Goal: Information Seeking & Learning: Learn about a topic

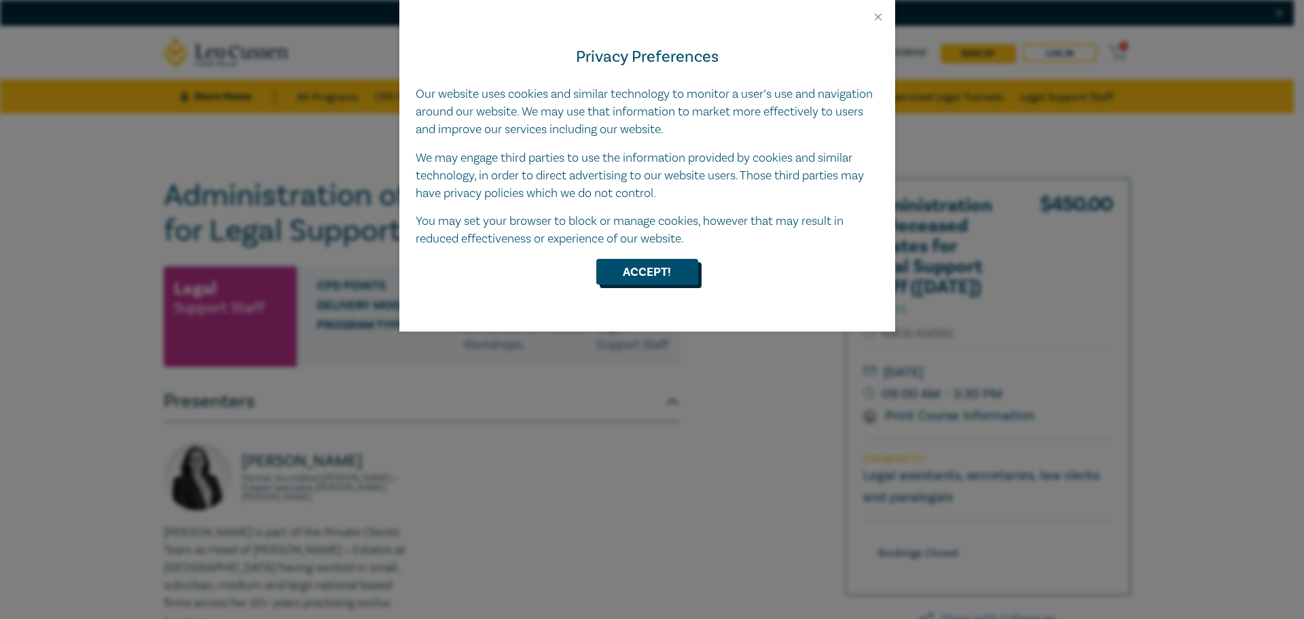
click at [647, 268] on button "Accept!" at bounding box center [647, 272] width 102 height 26
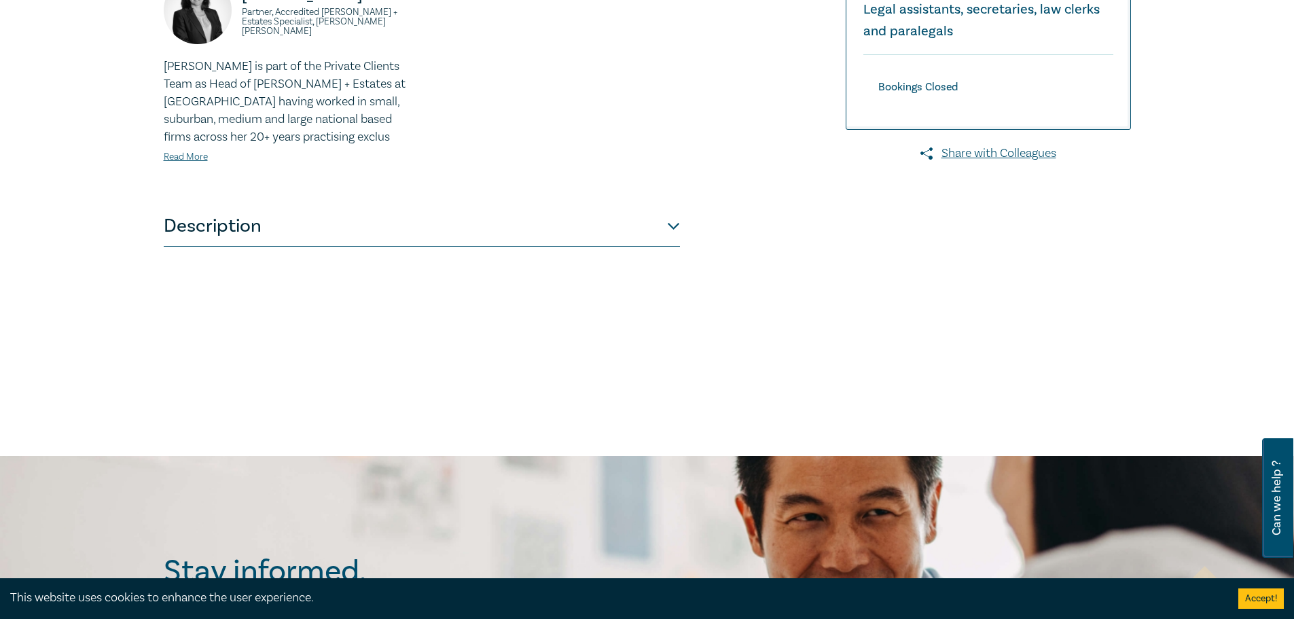
scroll to position [475, 0]
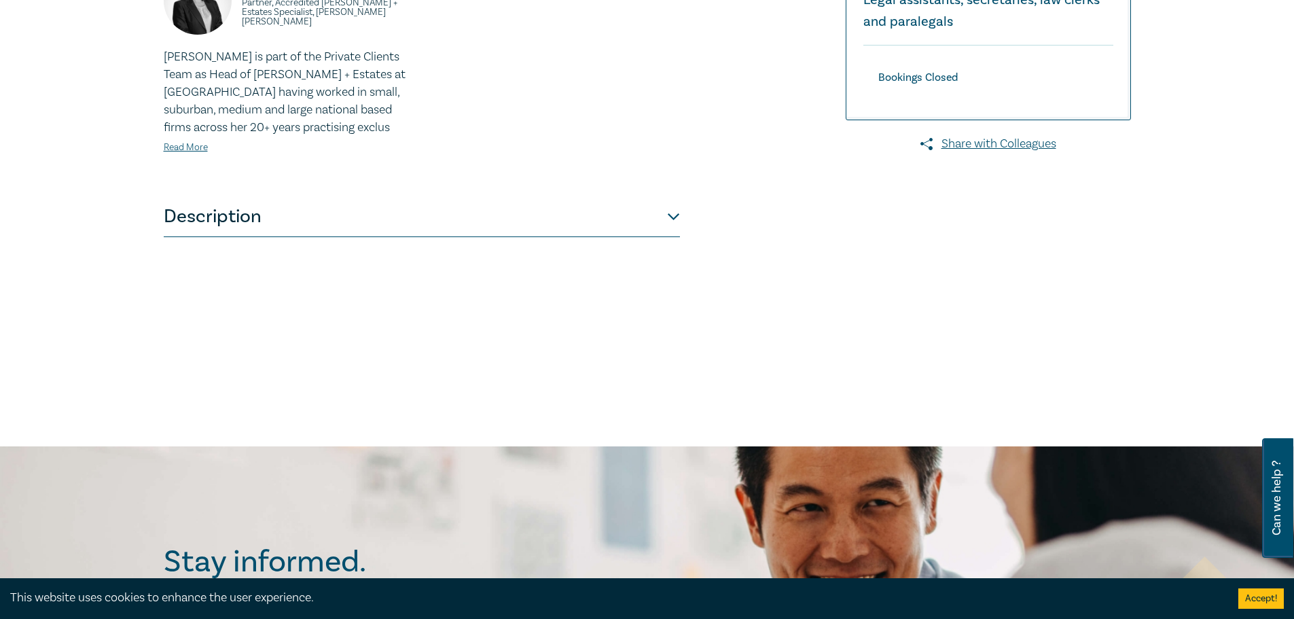
click at [218, 231] on button "Description" at bounding box center [422, 216] width 516 height 41
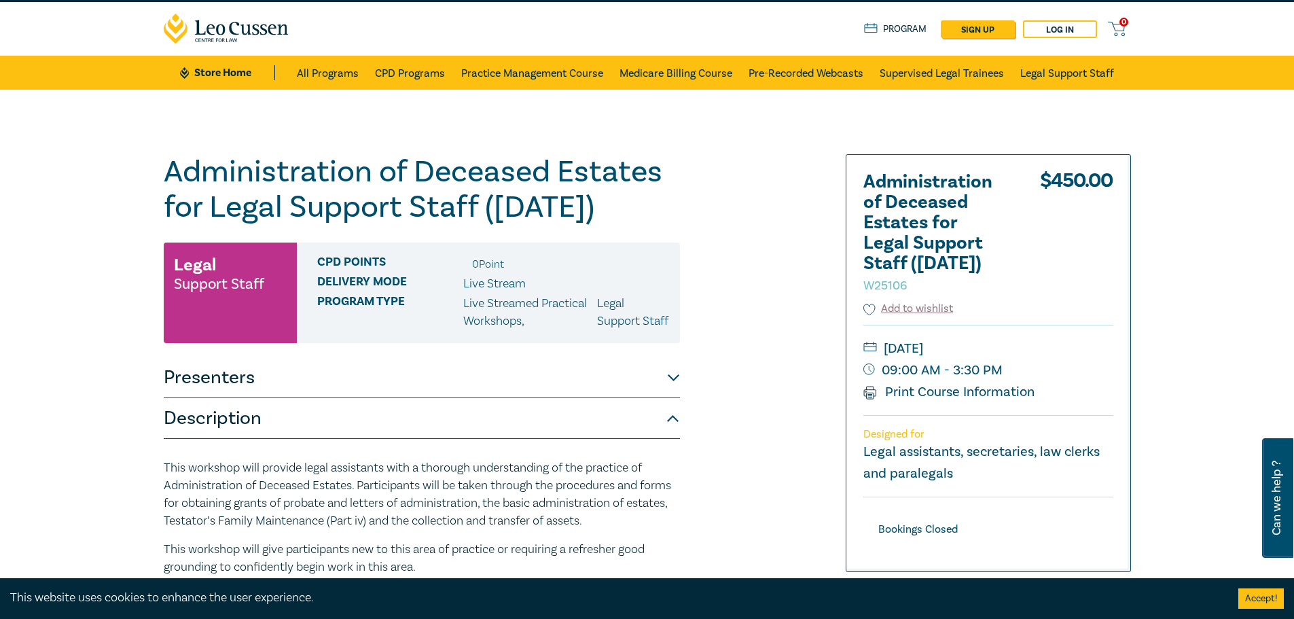
scroll to position [0, 0]
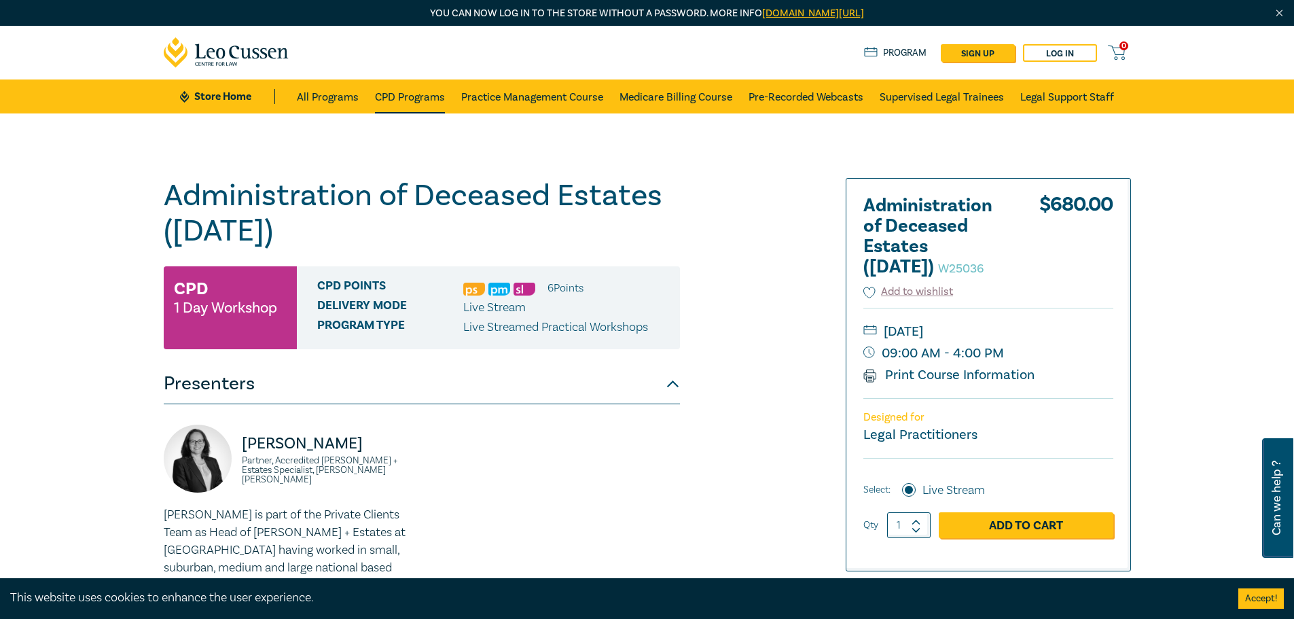
click at [409, 97] on link "CPD Programs" at bounding box center [410, 96] width 70 height 34
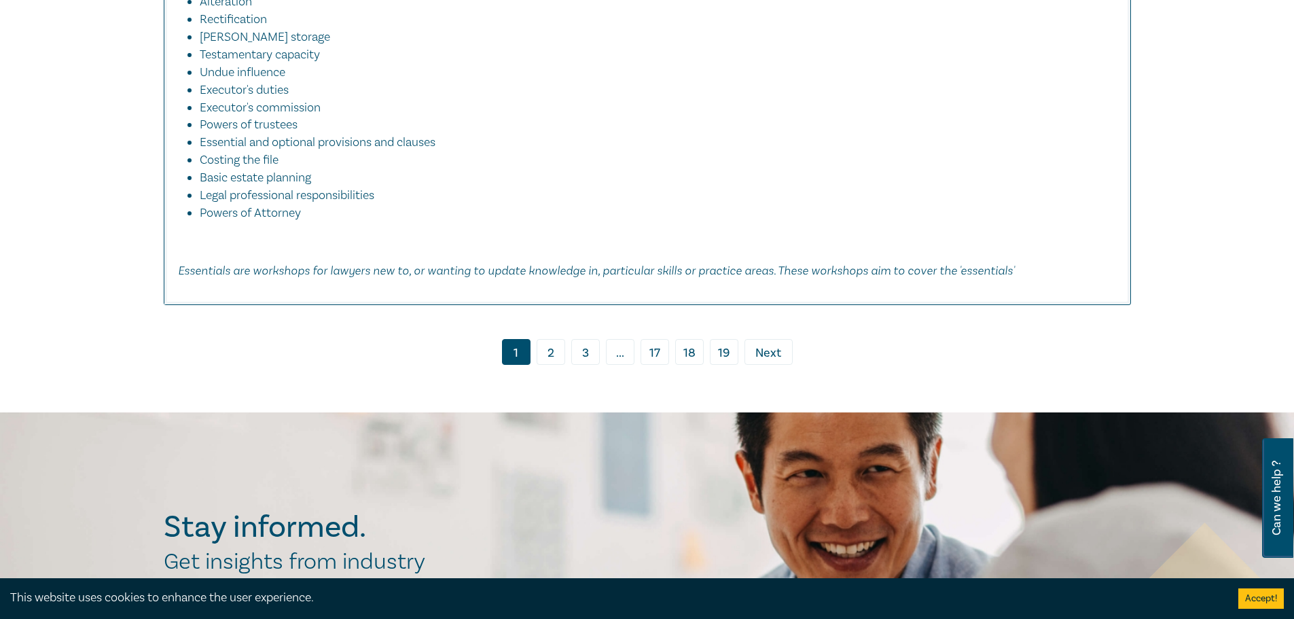
scroll to position [6453, 0]
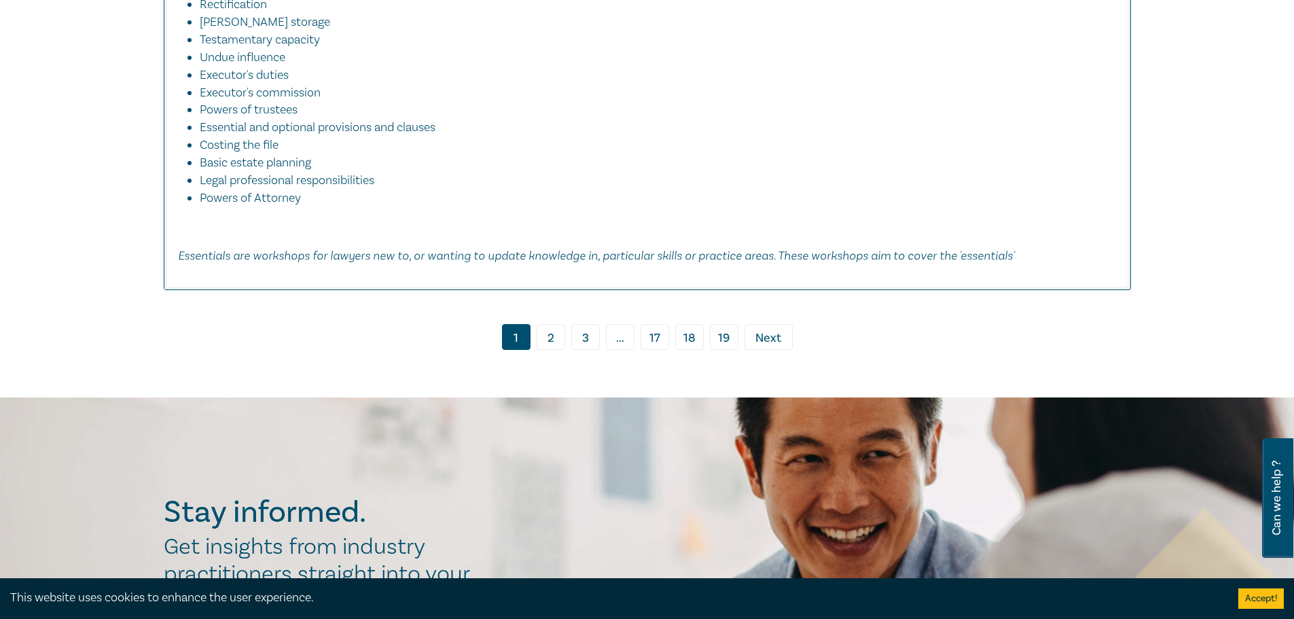
click at [550, 350] on link "2" at bounding box center [551, 337] width 29 height 26
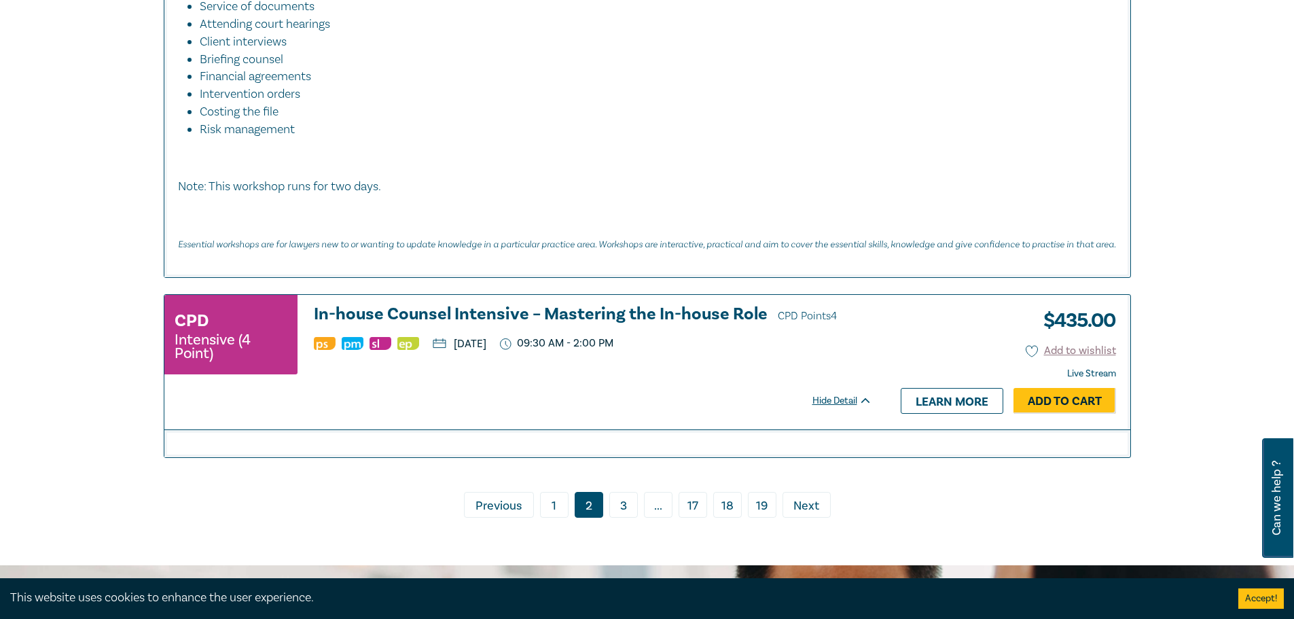
scroll to position [5774, 0]
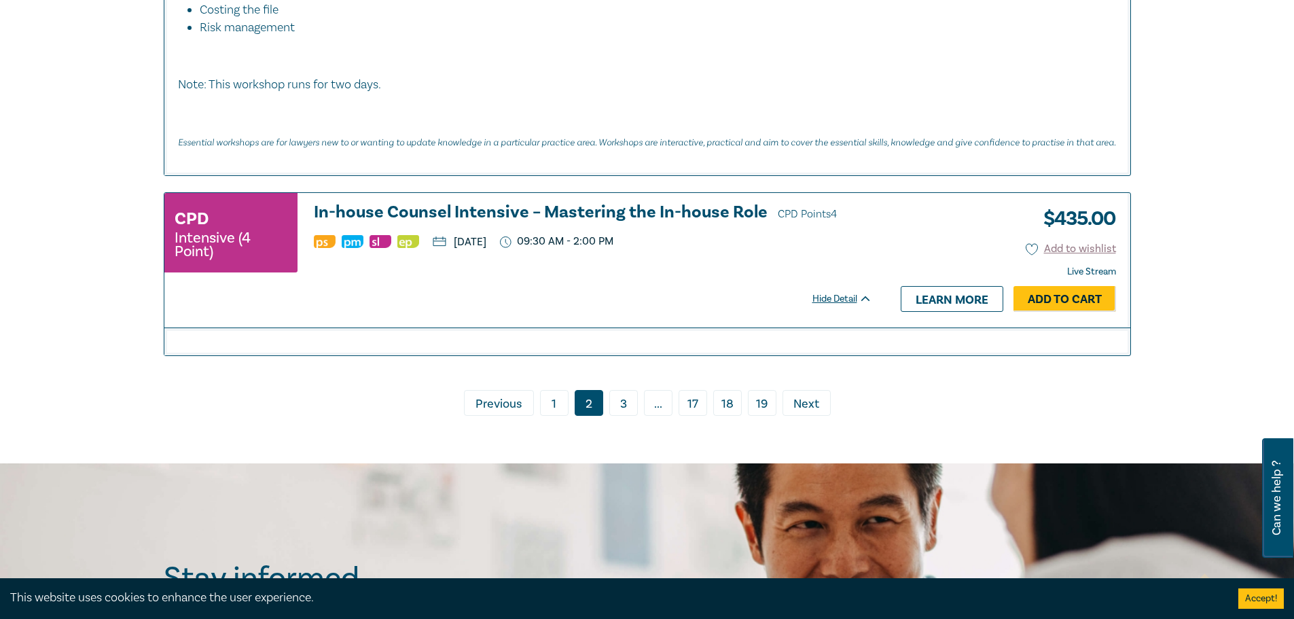
click at [622, 391] on link "3" at bounding box center [623, 403] width 29 height 26
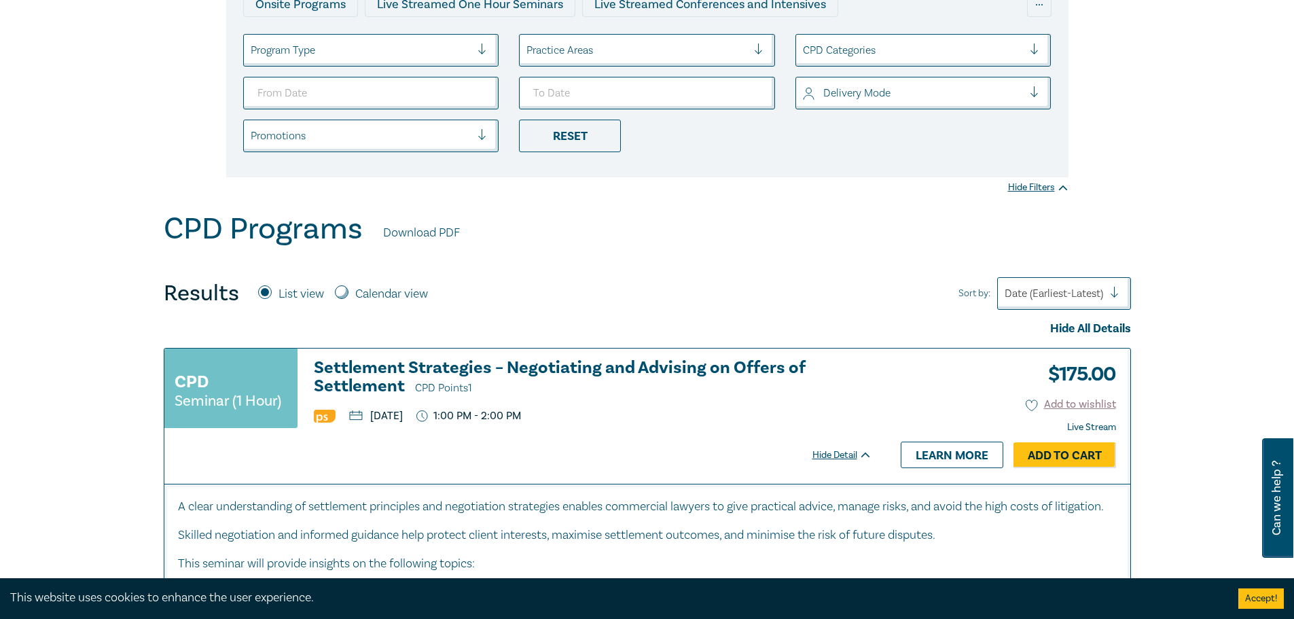
scroll to position [68, 0]
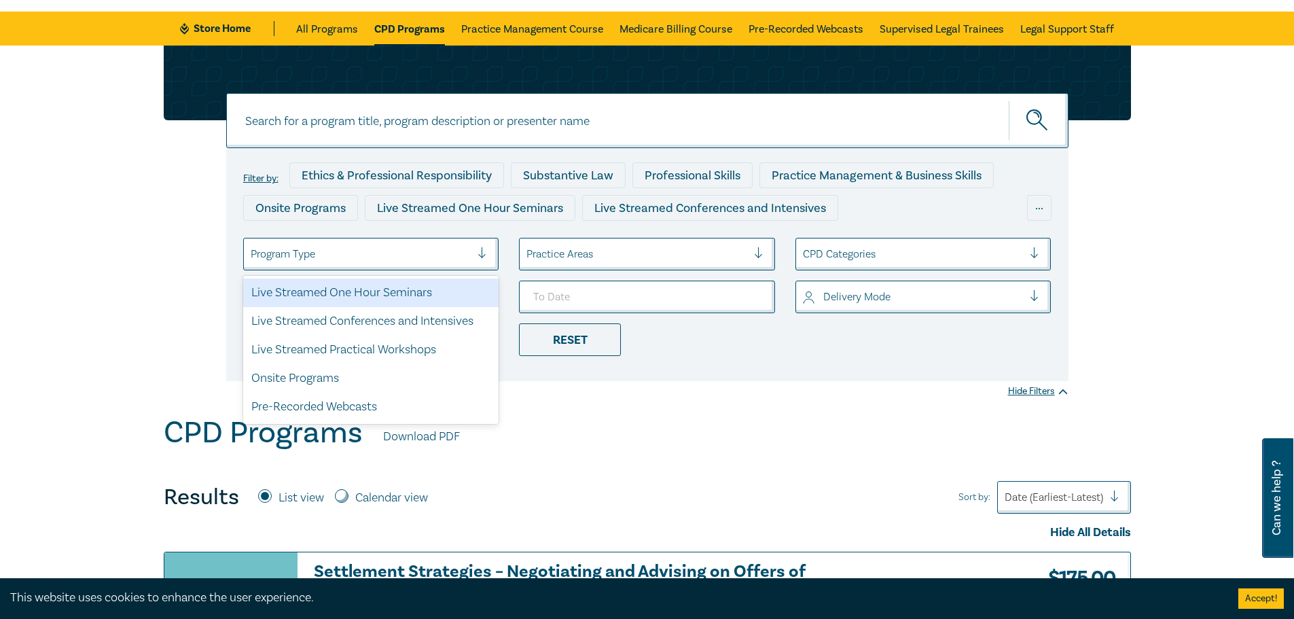
click at [433, 242] on div "Program Type" at bounding box center [371, 254] width 256 height 33
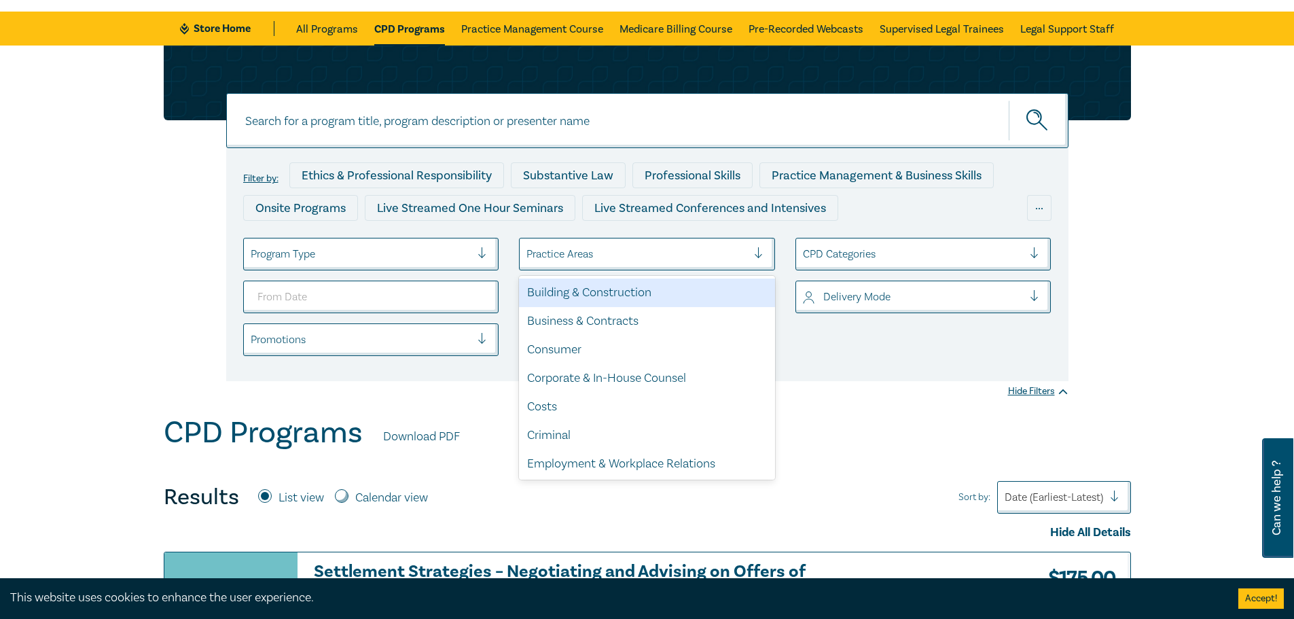
click at [580, 252] on div at bounding box center [636, 254] width 221 height 18
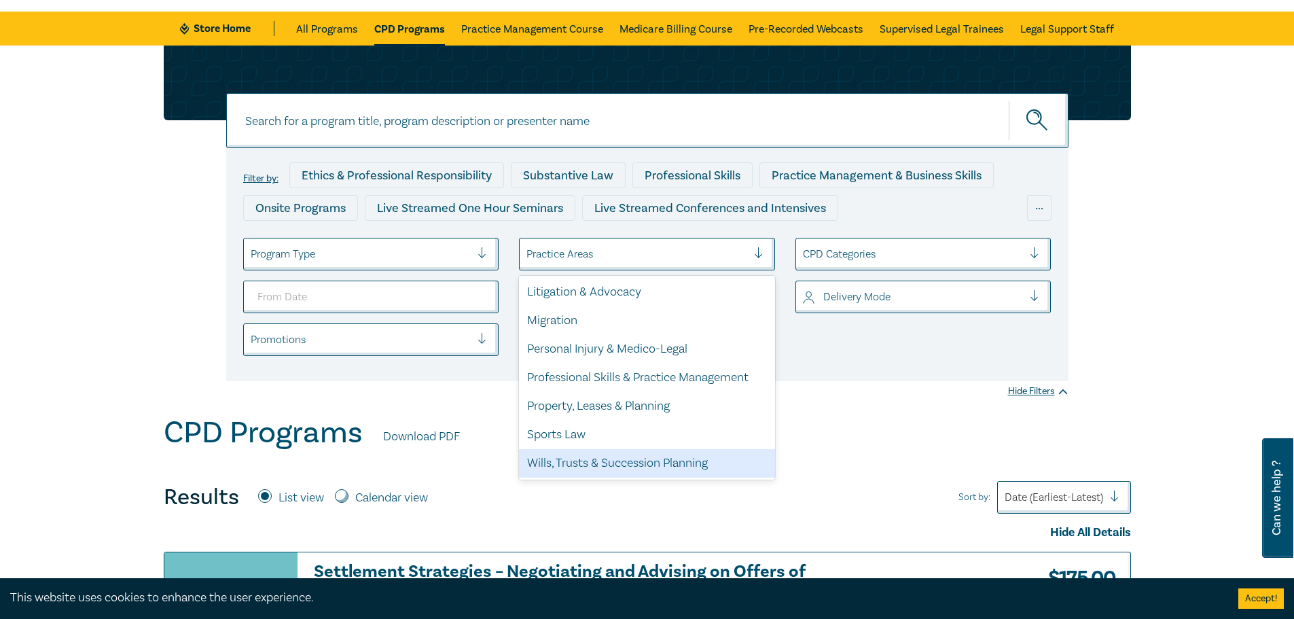
click at [583, 456] on div "Wills, Trusts & Succession Planning" at bounding box center [647, 463] width 256 height 29
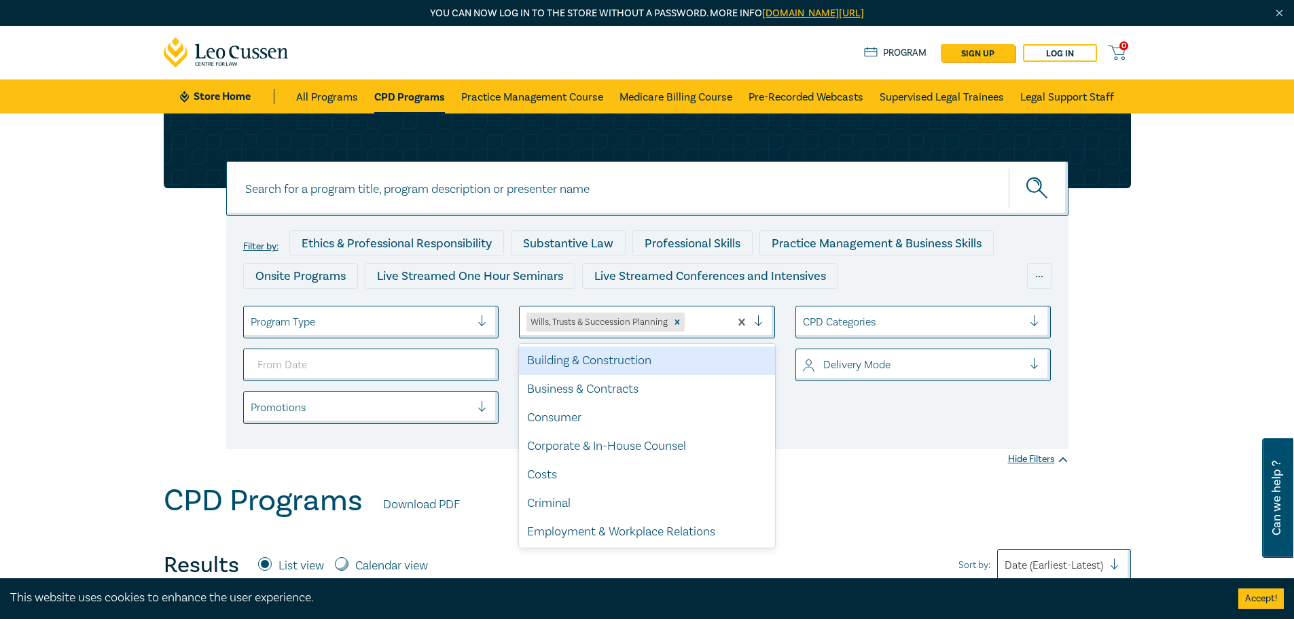
click at [759, 322] on div at bounding box center [764, 322] width 20 height 14
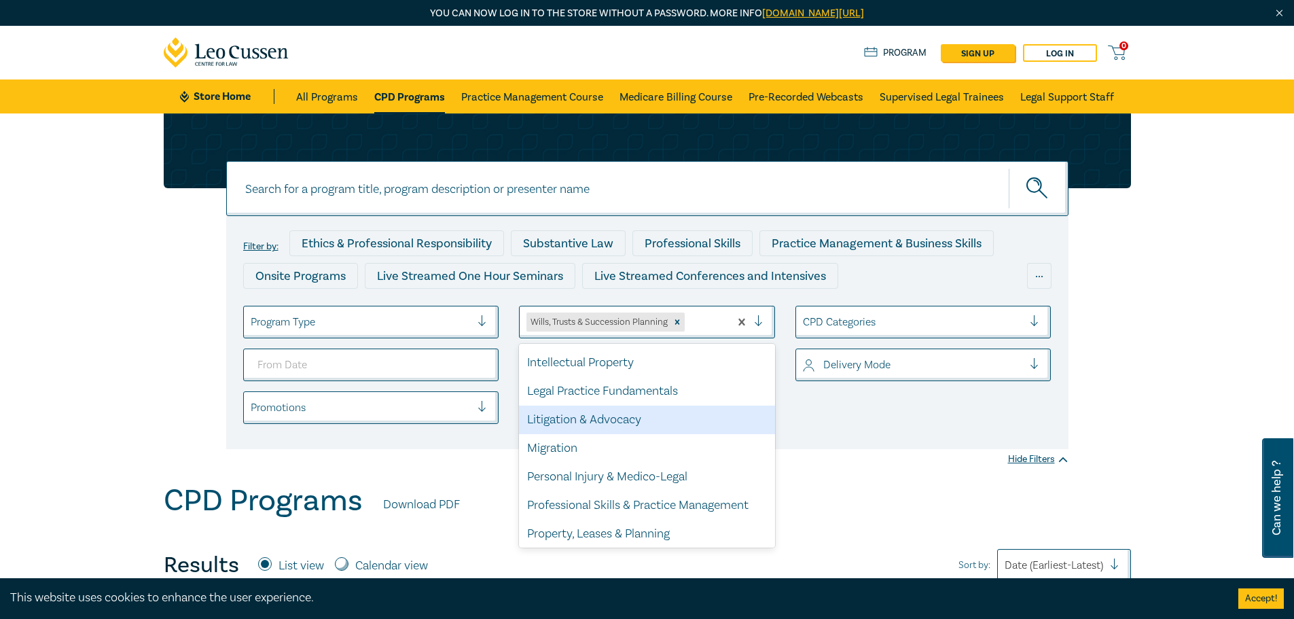
scroll to position [371, 0]
click at [850, 412] on ul "Program Type option Migration focused, 16 of 21. 20 results available. Use Up a…" at bounding box center [647, 365] width 829 height 118
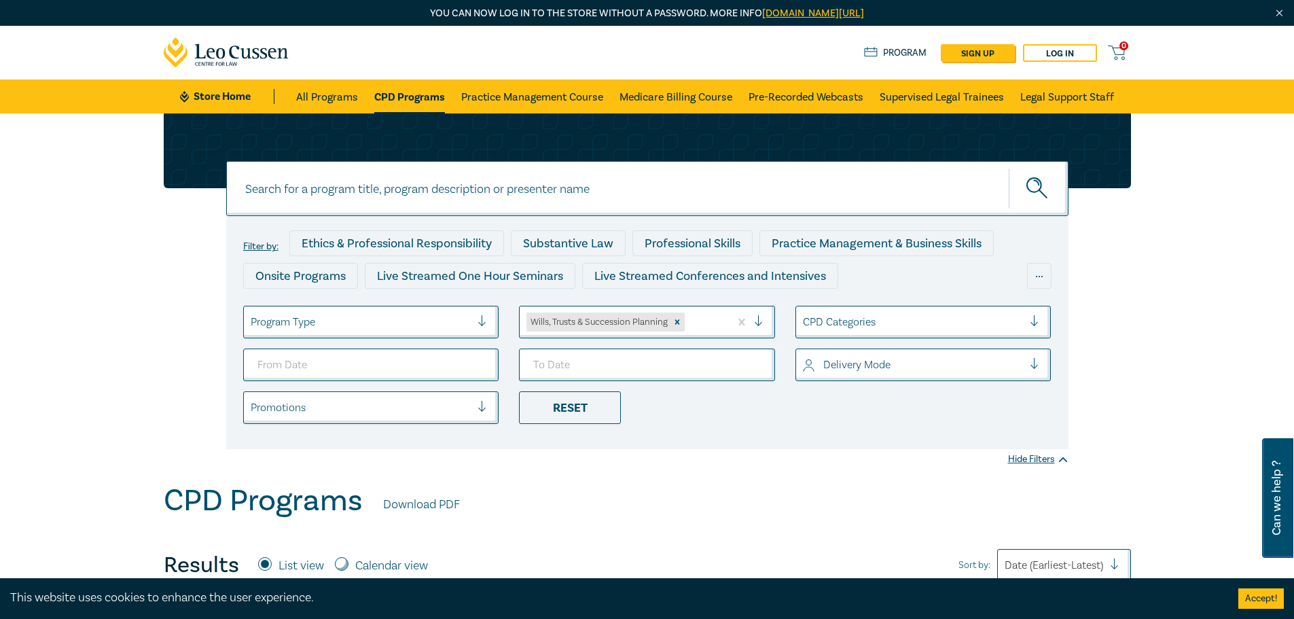
click at [854, 320] on div at bounding box center [913, 322] width 221 height 18
click at [850, 364] on div at bounding box center [913, 365] width 221 height 18
click at [435, 403] on div at bounding box center [361, 408] width 221 height 18
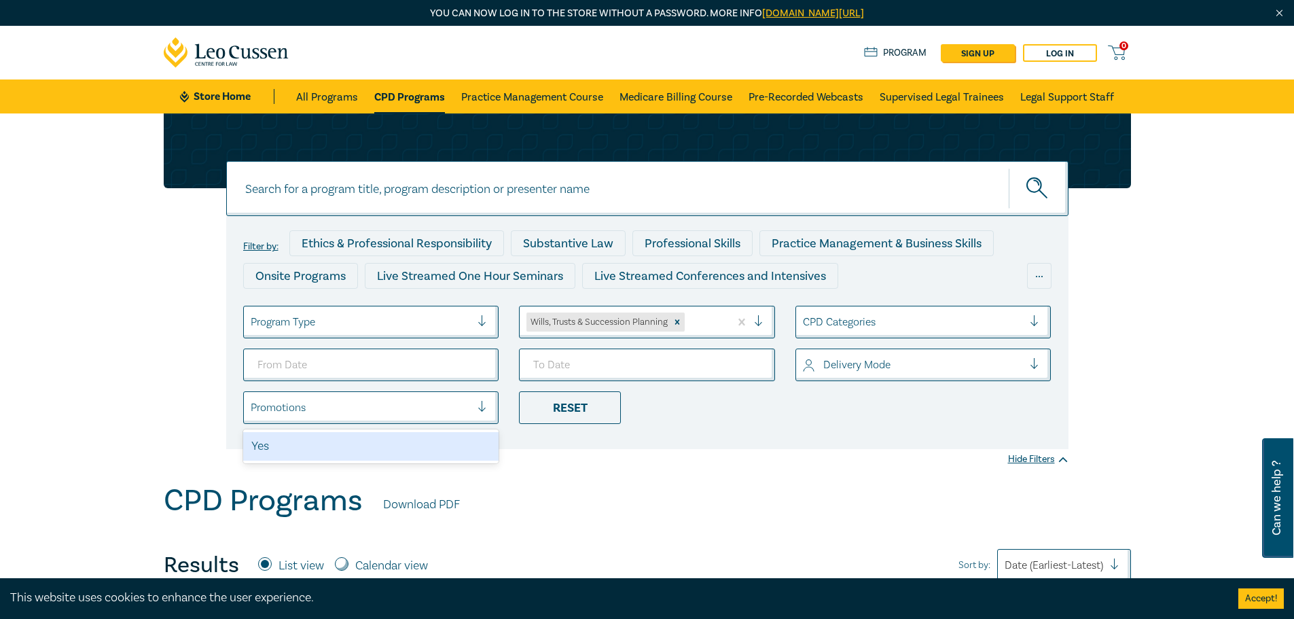
click at [435, 403] on div at bounding box center [361, 408] width 221 height 18
click at [834, 360] on div at bounding box center [913, 365] width 221 height 18
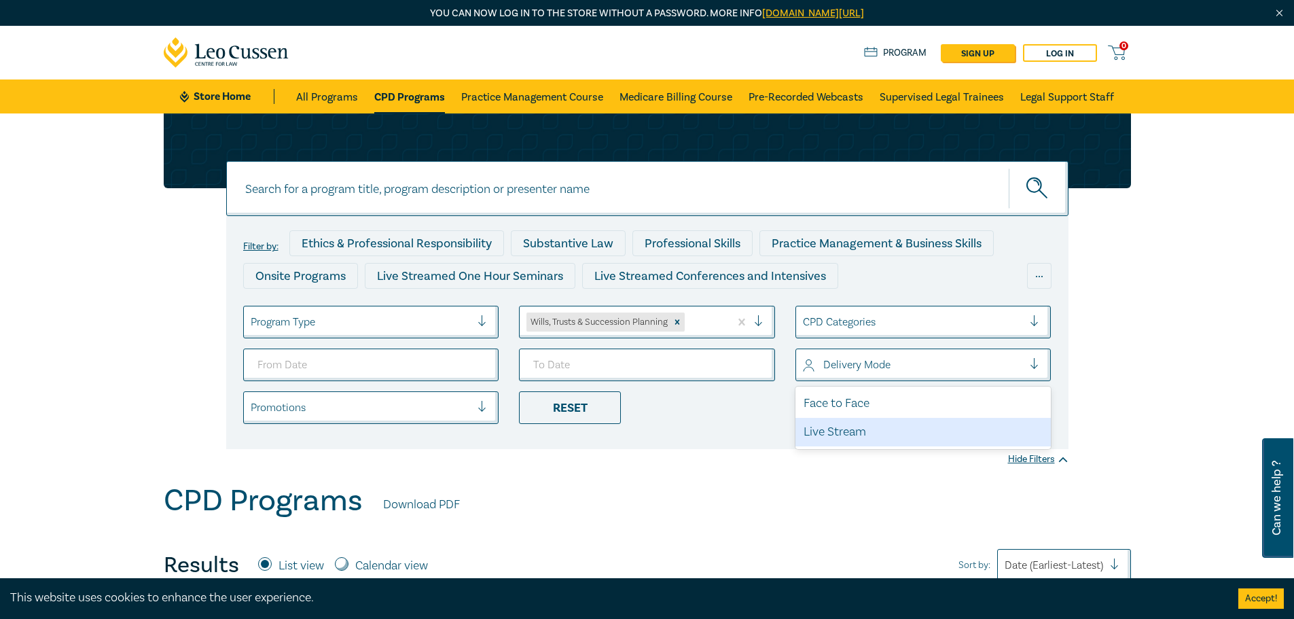
click at [840, 431] on div "Live Stream" at bounding box center [923, 432] width 256 height 29
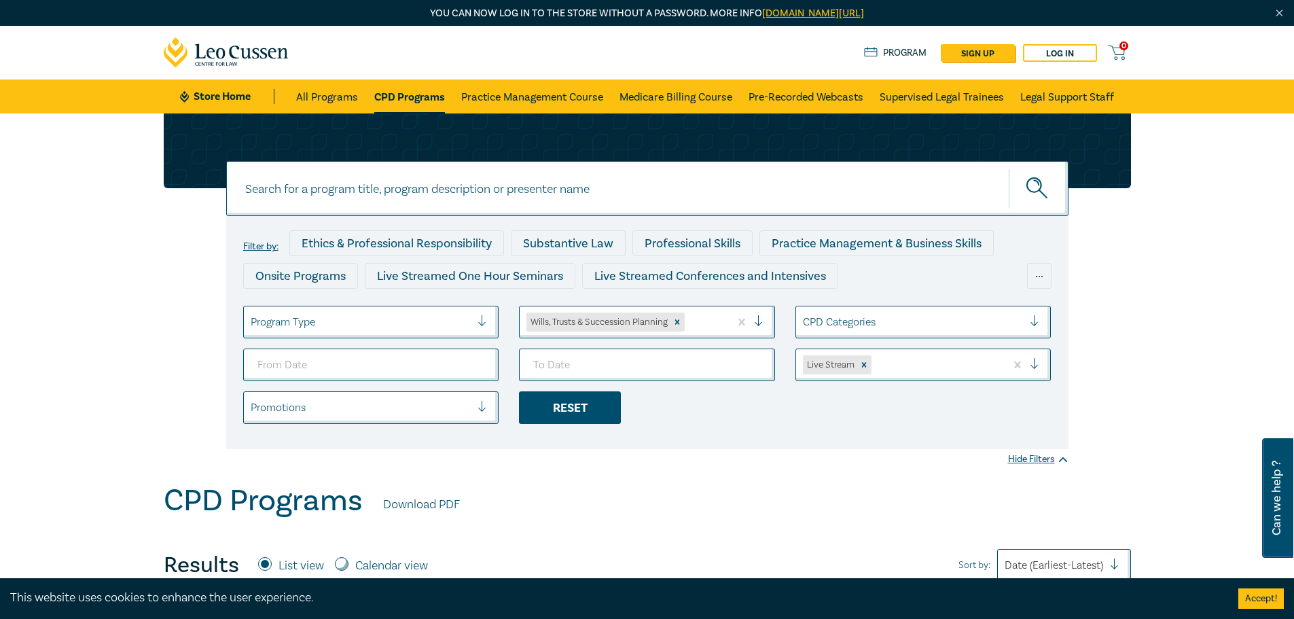
click at [577, 408] on div "Reset" at bounding box center [570, 407] width 102 height 33
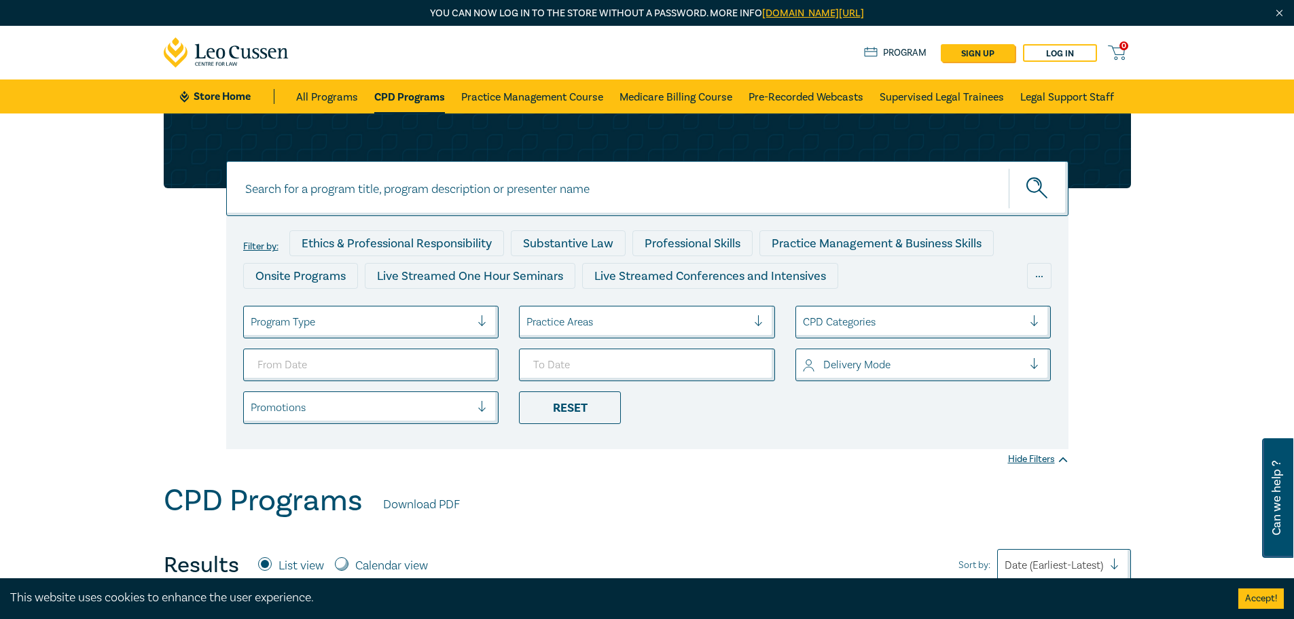
click at [896, 366] on div at bounding box center [913, 365] width 221 height 18
click at [872, 426] on div "Live Stream" at bounding box center [923, 432] width 256 height 29
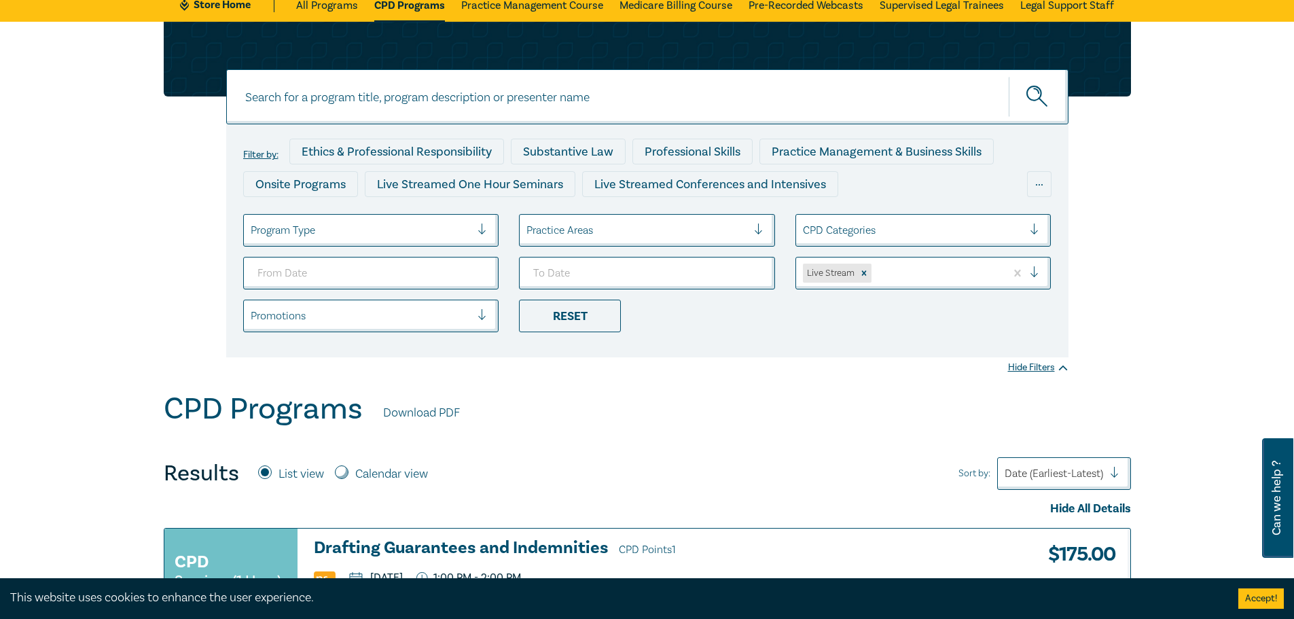
scroll to position [68, 0]
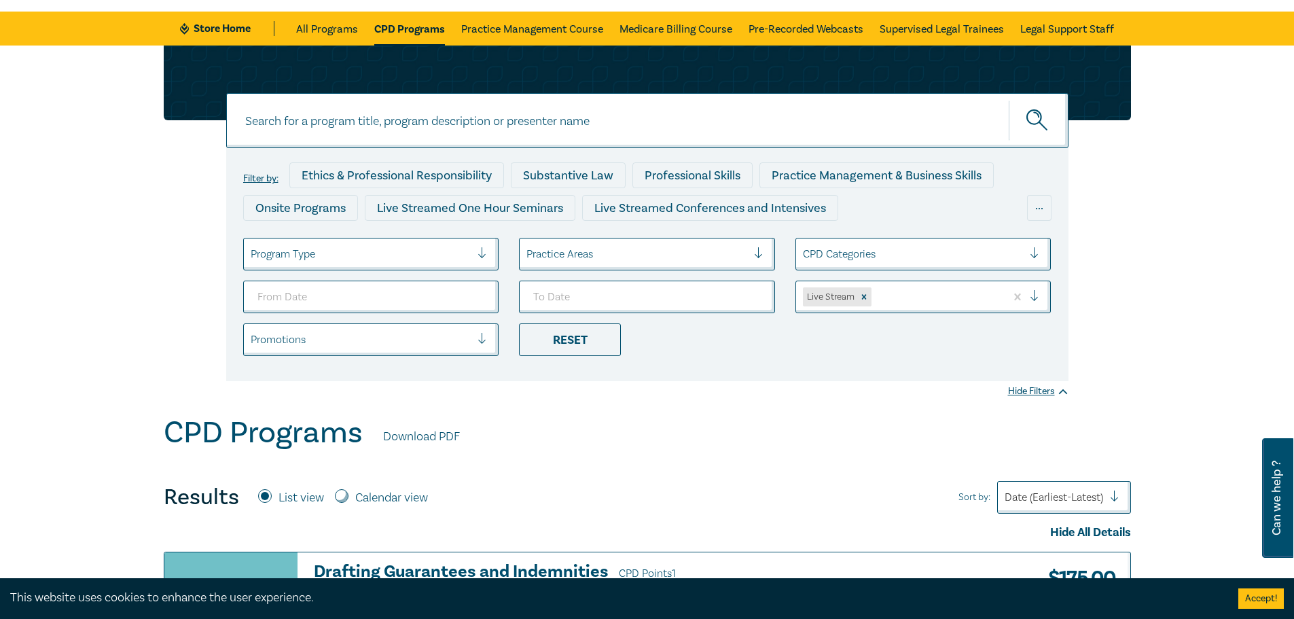
click at [645, 254] on div at bounding box center [636, 254] width 221 height 18
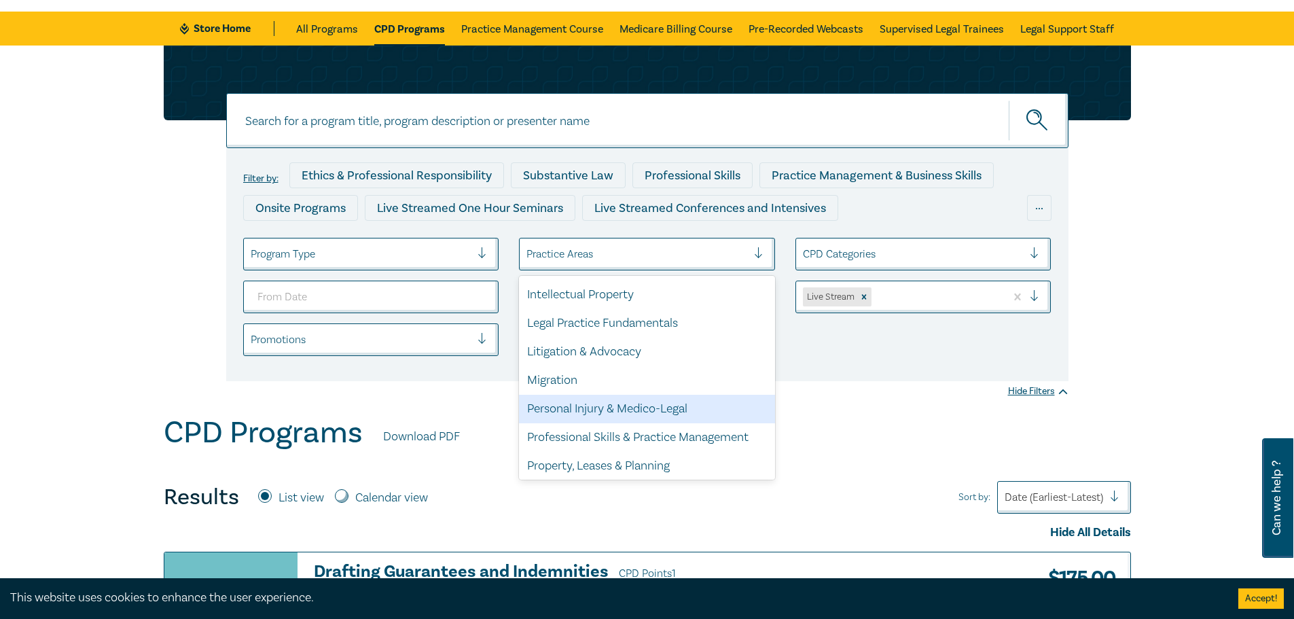
scroll to position [399, 0]
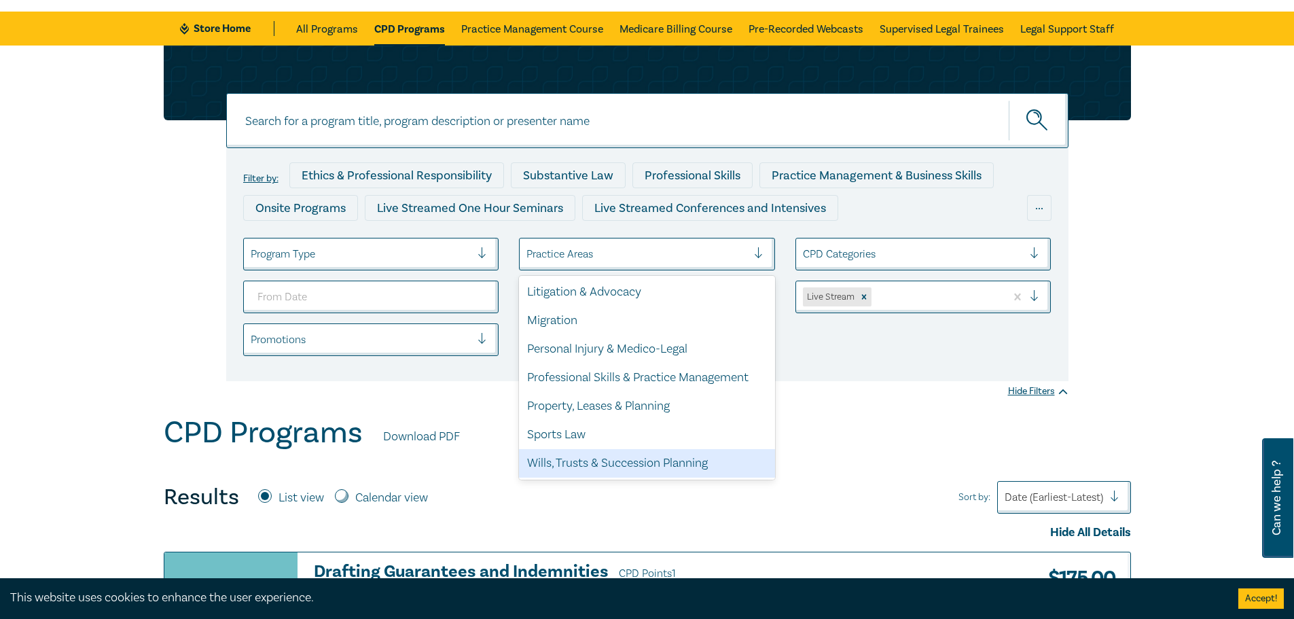
click at [653, 458] on div "Wills, Trusts & Succession Planning" at bounding box center [647, 463] width 256 height 29
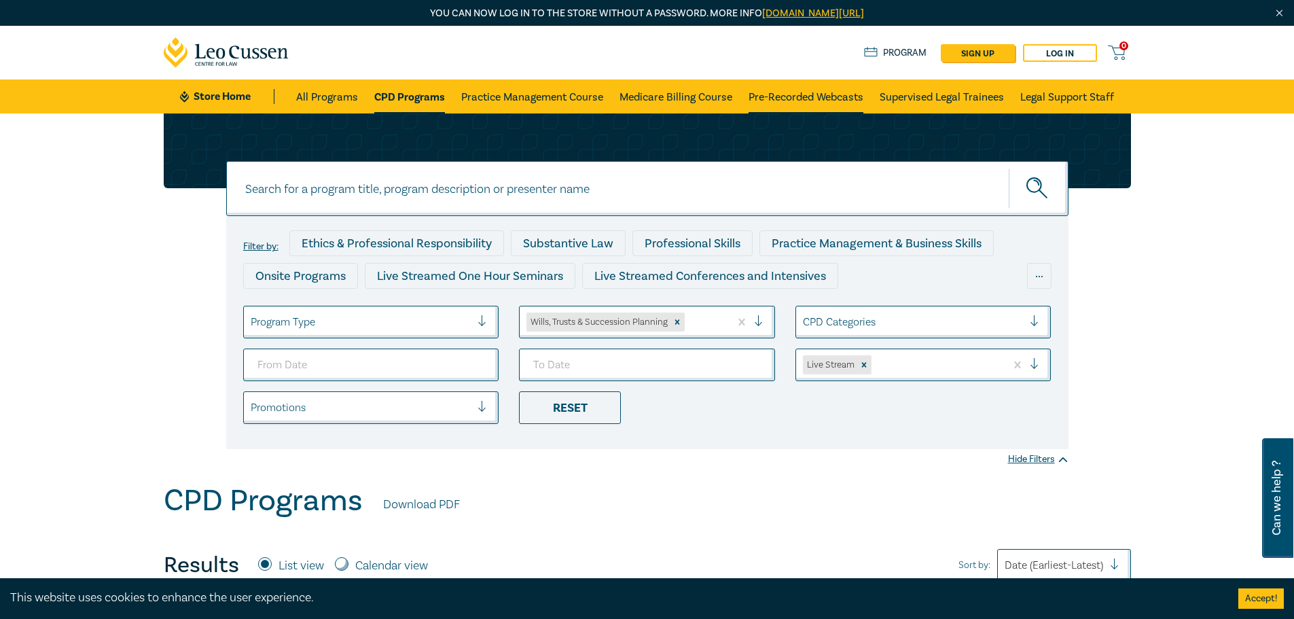
click at [822, 96] on link "Pre-Recorded Webcasts" at bounding box center [806, 96] width 115 height 34
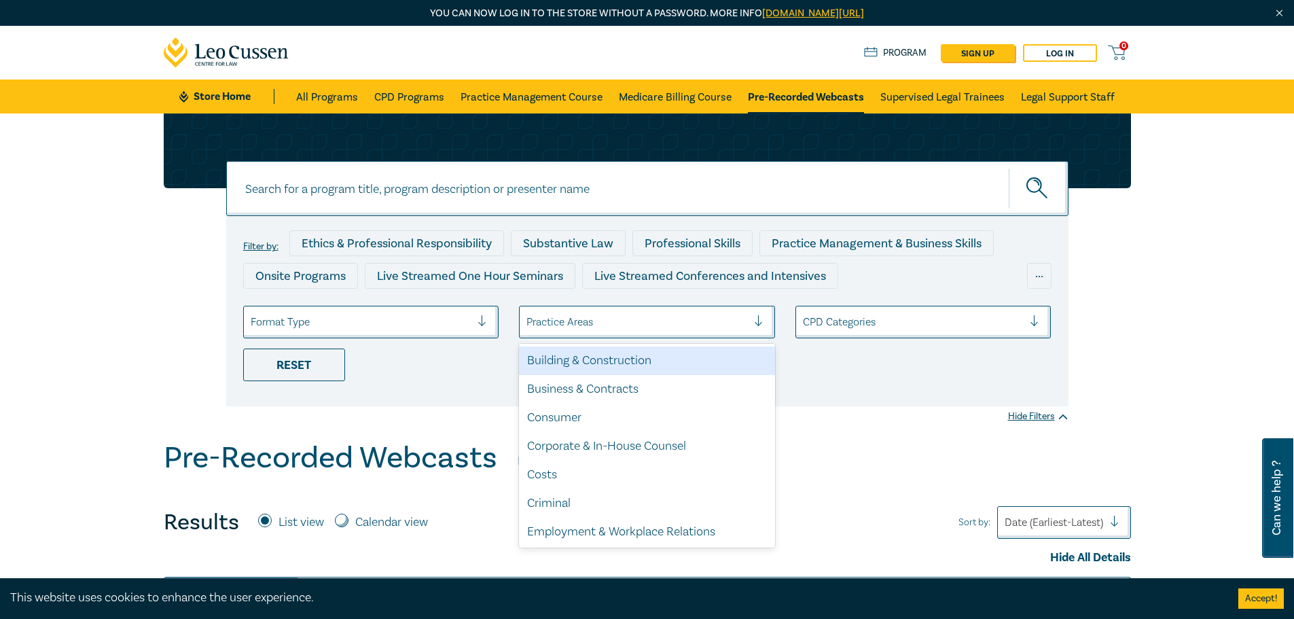
click at [558, 315] on div at bounding box center [636, 322] width 221 height 18
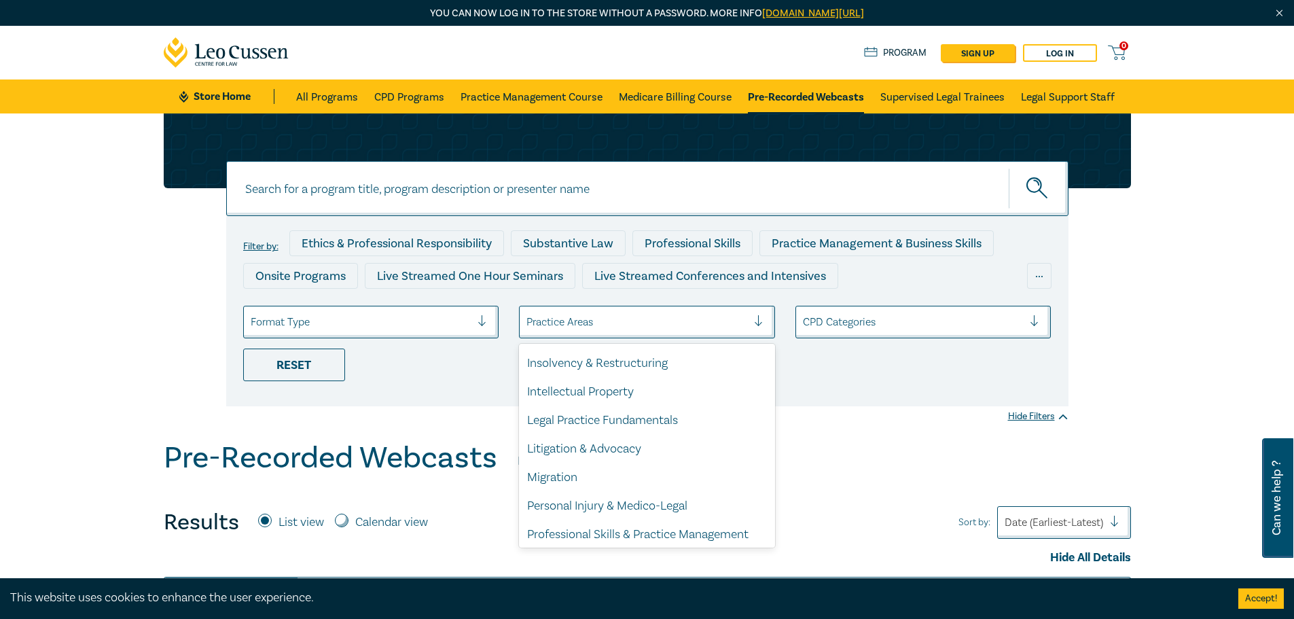
scroll to position [399, 0]
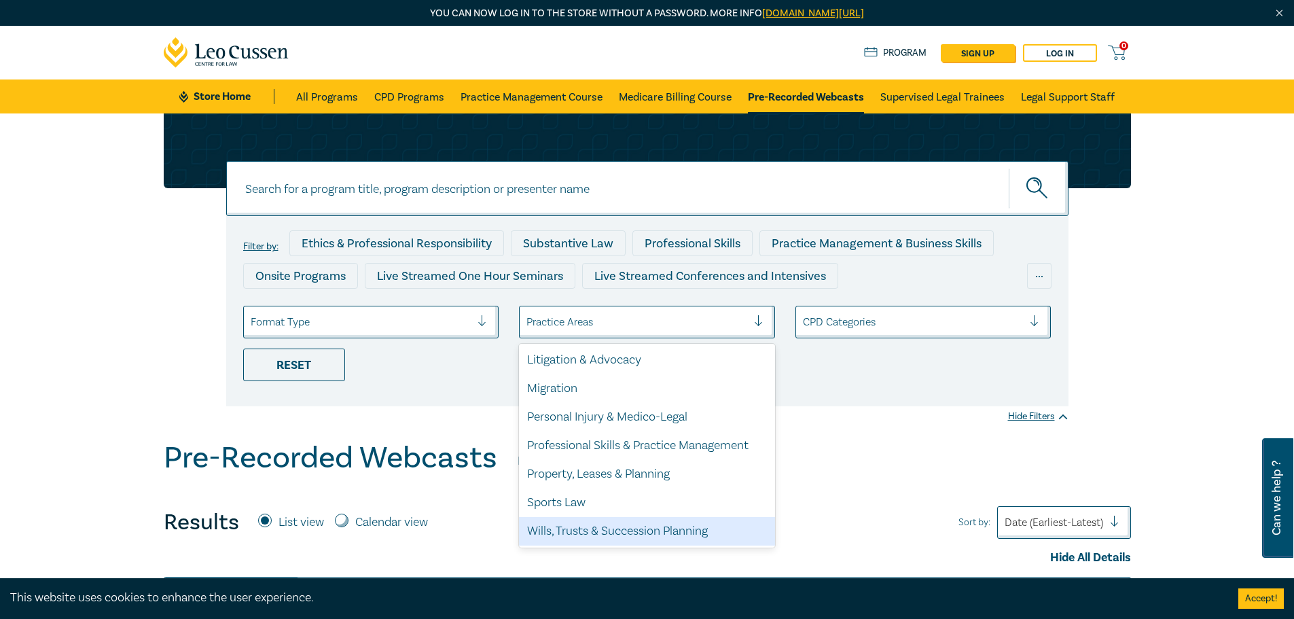
click at [571, 532] on div "Wills, Trusts & Succession Planning" at bounding box center [647, 531] width 256 height 29
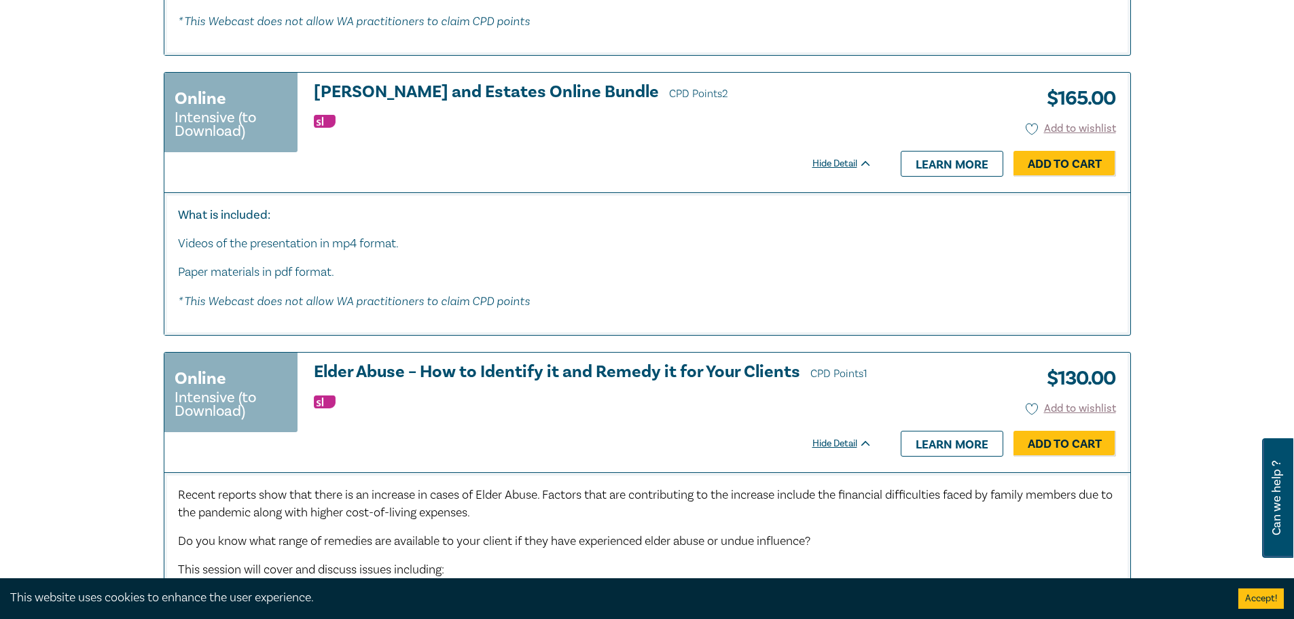
scroll to position [3464, 0]
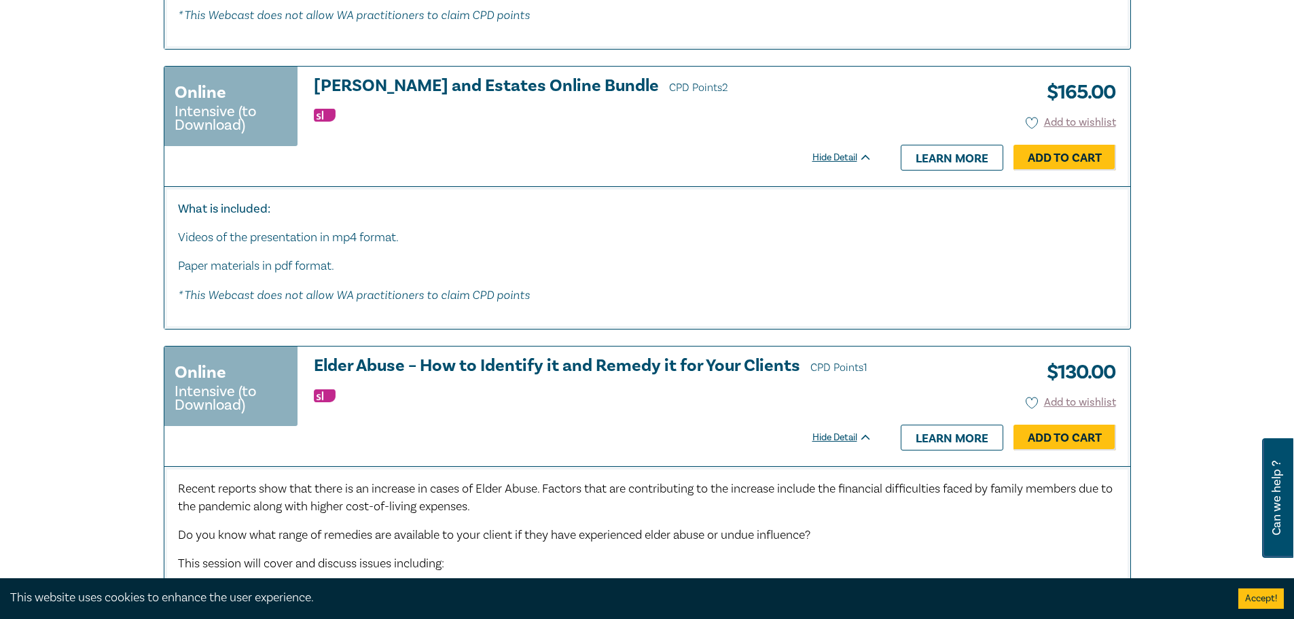
click at [513, 97] on h3 "Wills and Estates Online Bundle CPD Points 2" at bounding box center [593, 87] width 558 height 20
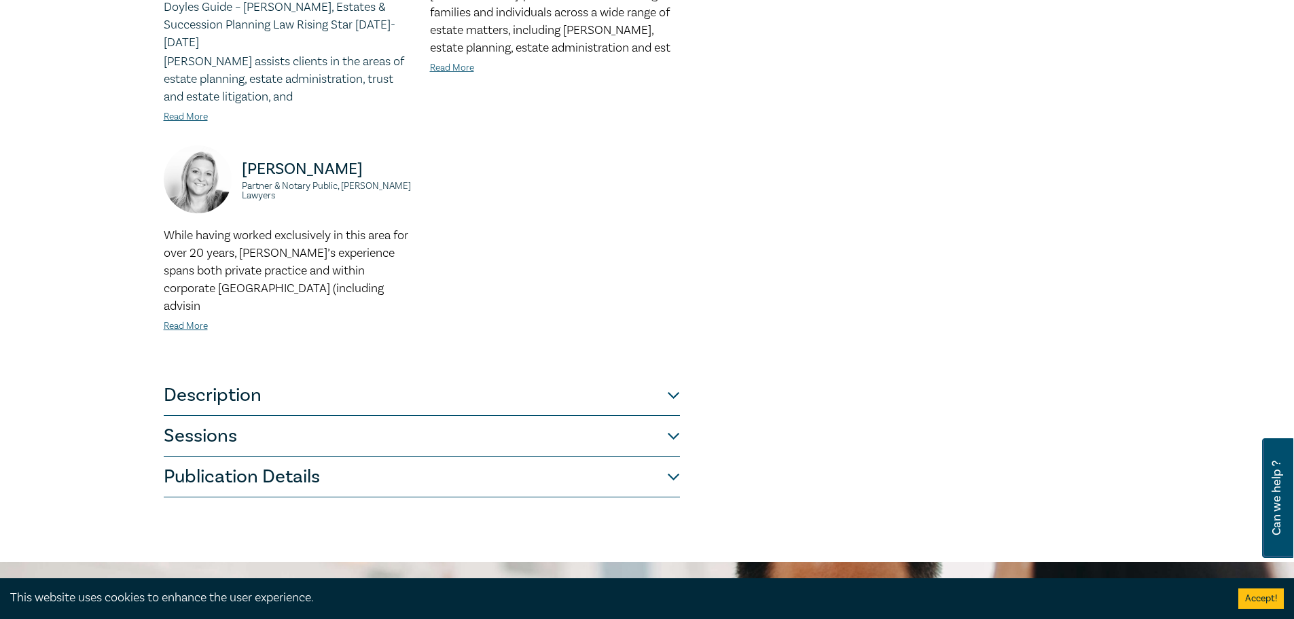
scroll to position [543, 0]
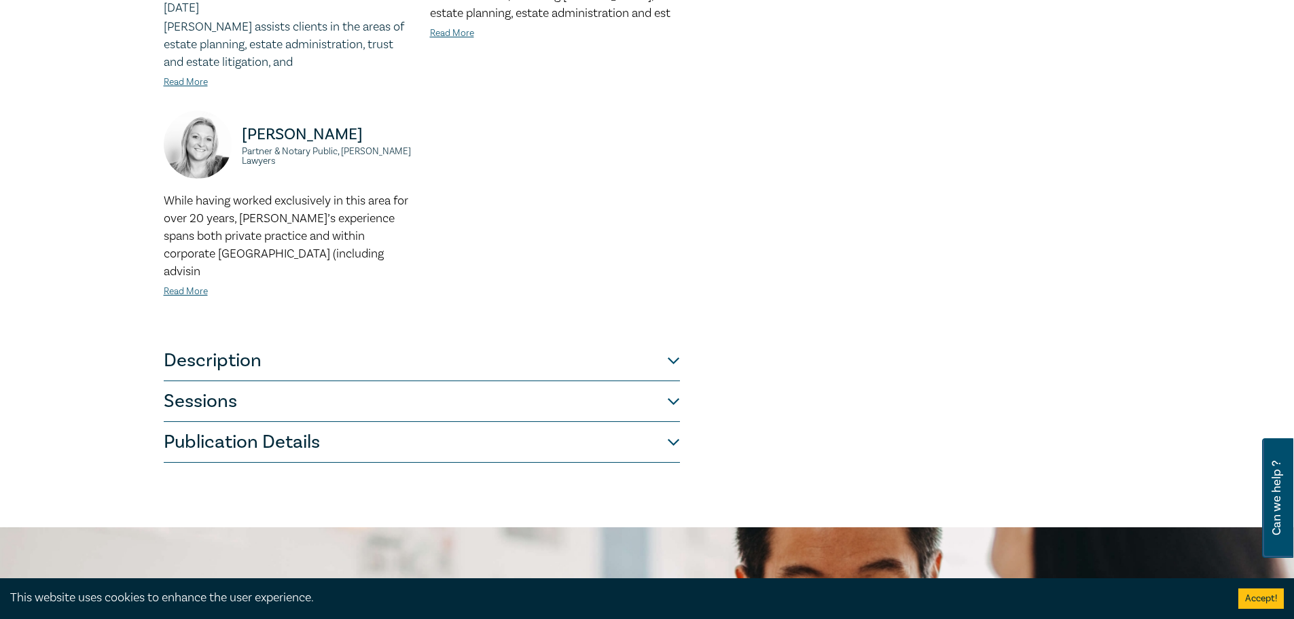
click at [670, 340] on button "Description" at bounding box center [422, 360] width 516 height 41
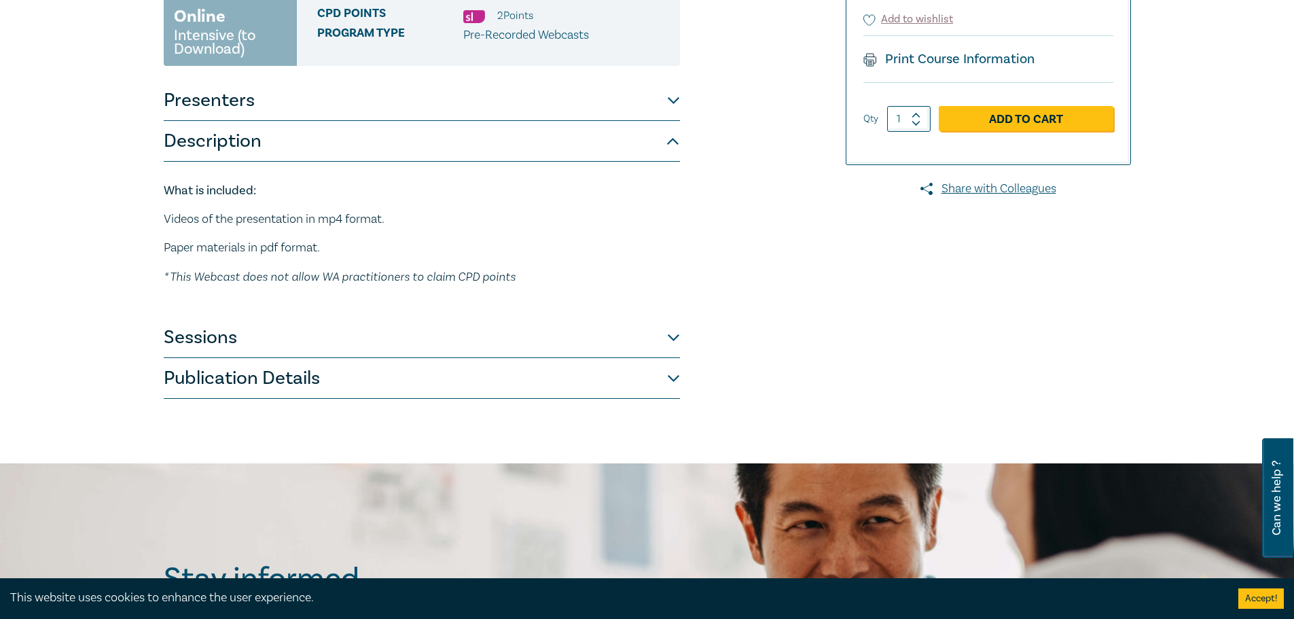
scroll to position [266, 0]
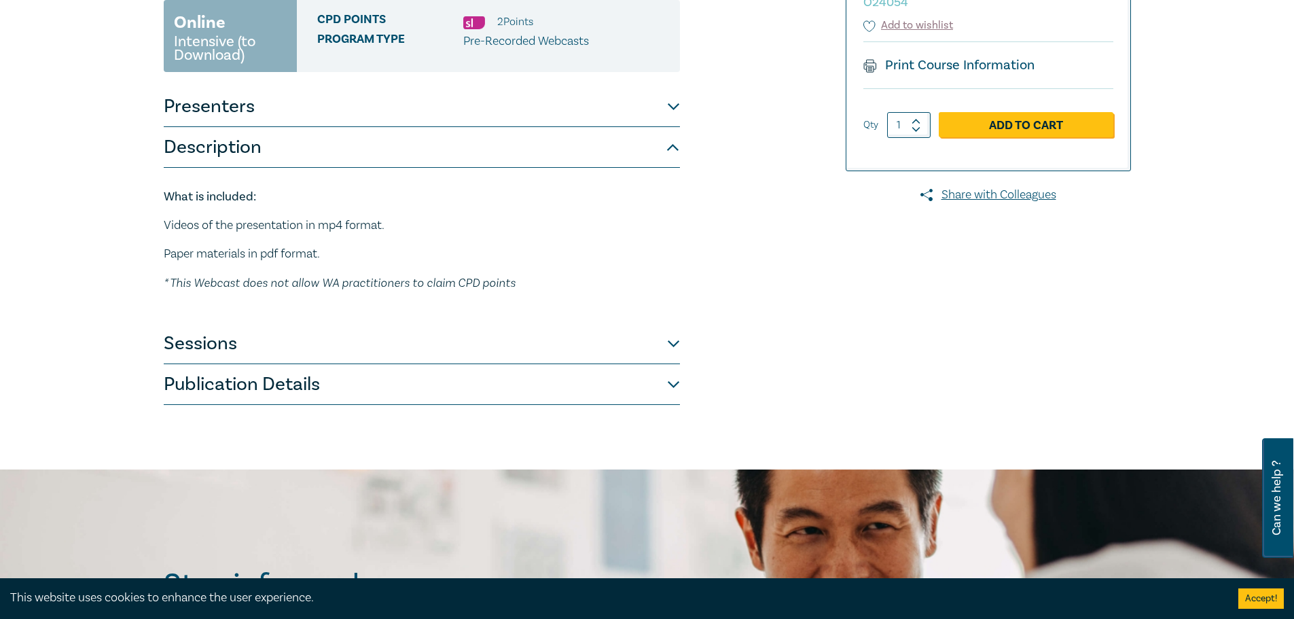
click at [679, 323] on button "Sessions" at bounding box center [422, 343] width 516 height 41
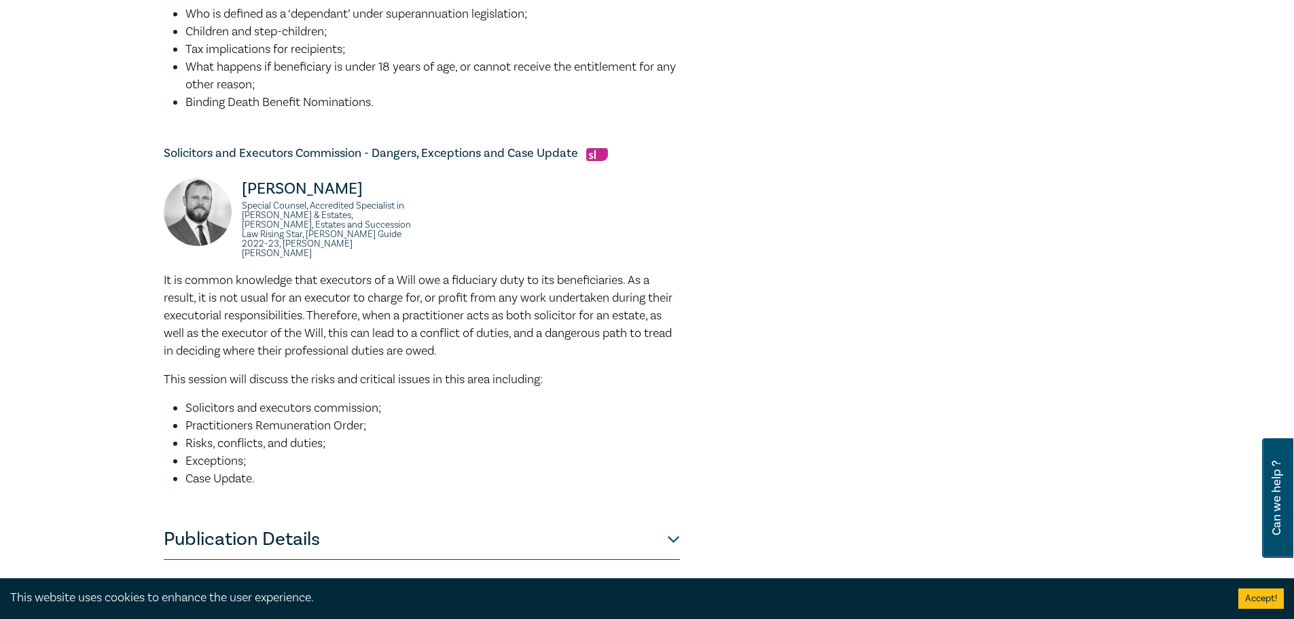
scroll to position [742, 0]
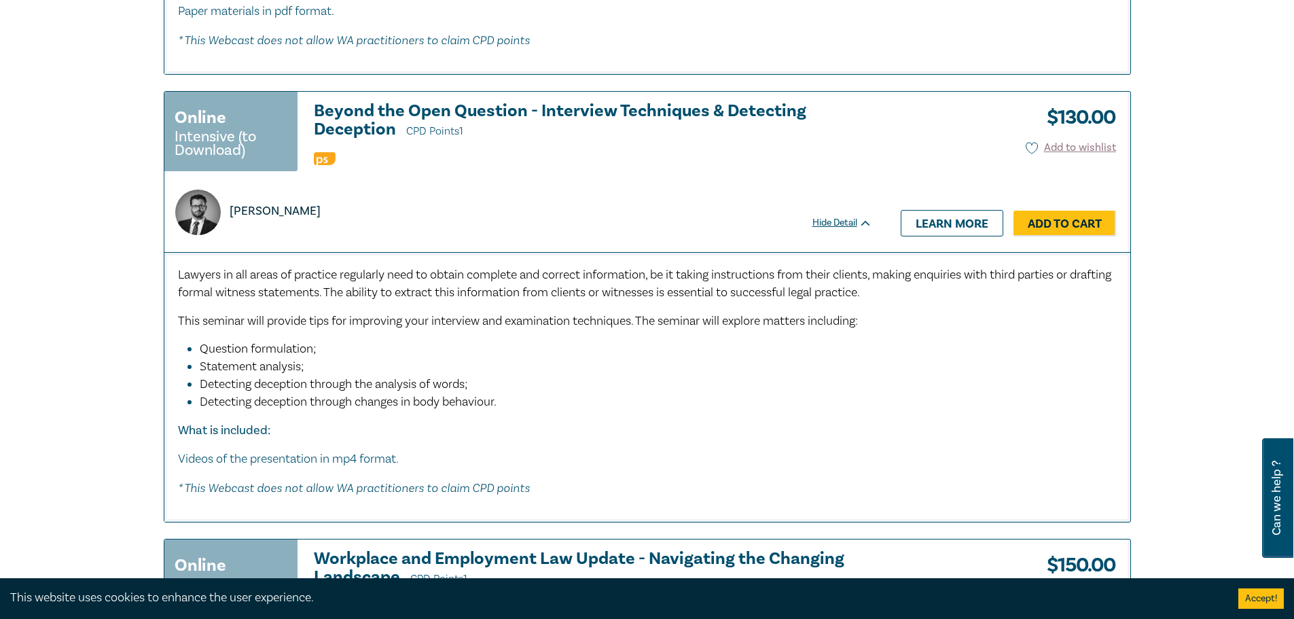
scroll to position [5298, 0]
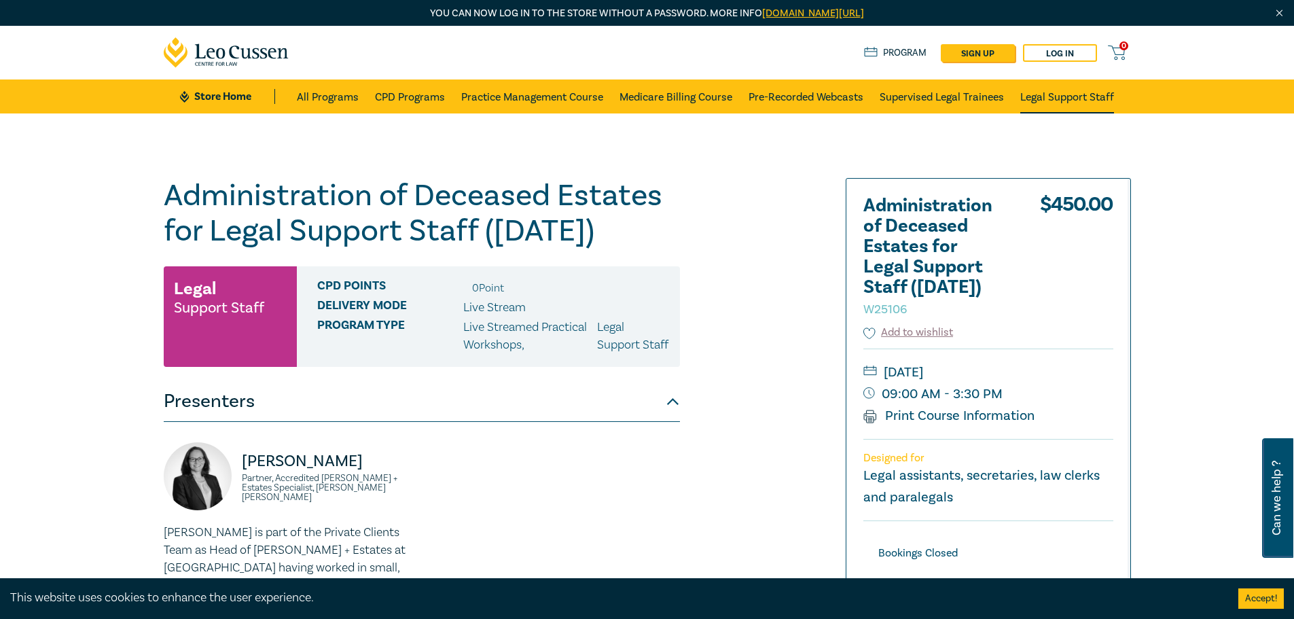
click at [1077, 96] on link "Legal Support Staff" at bounding box center [1067, 96] width 94 height 34
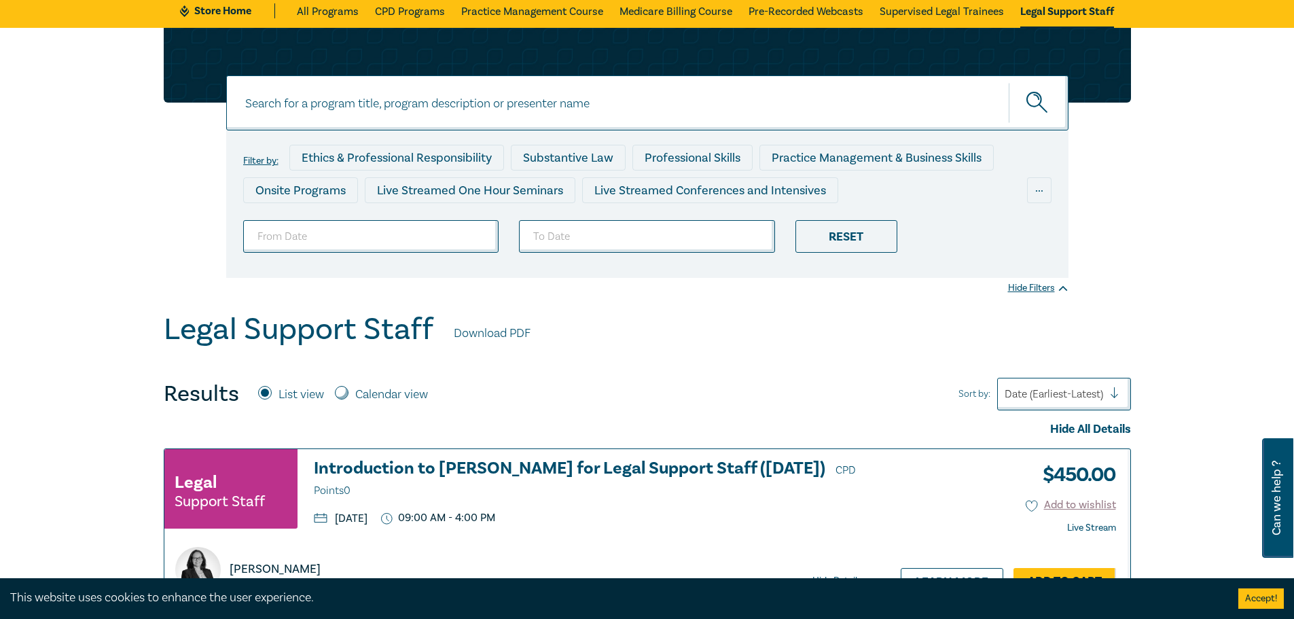
scroll to position [68, 0]
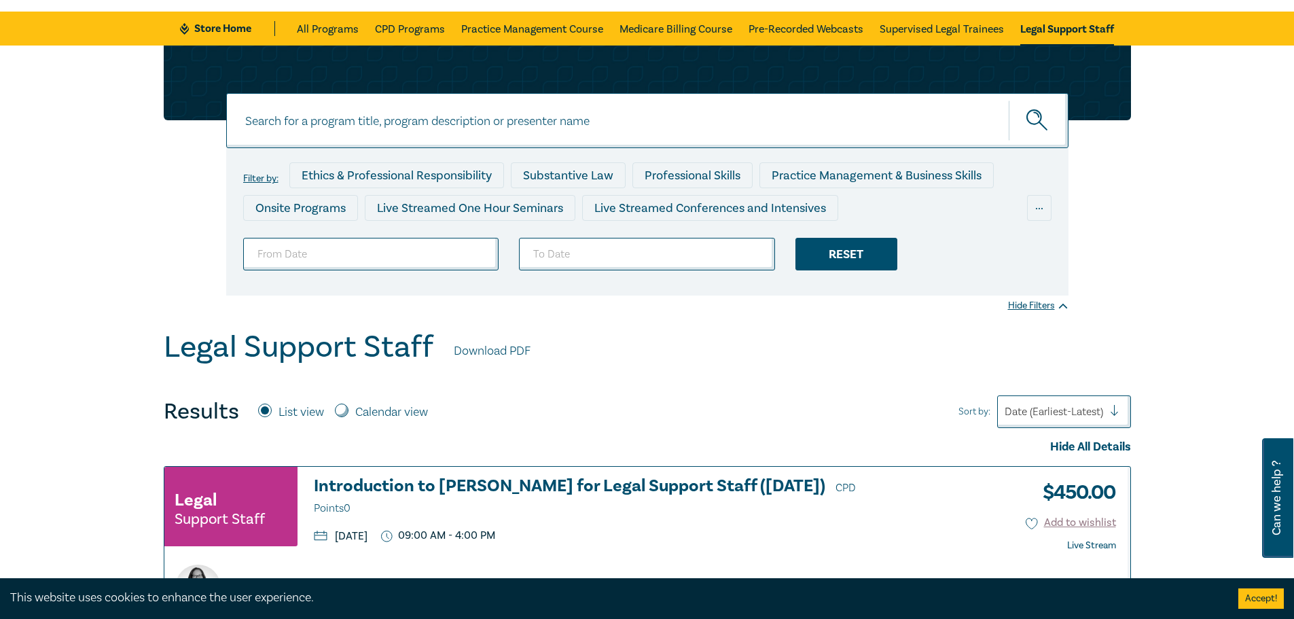
click at [841, 247] on div "Reset" at bounding box center [846, 254] width 102 height 33
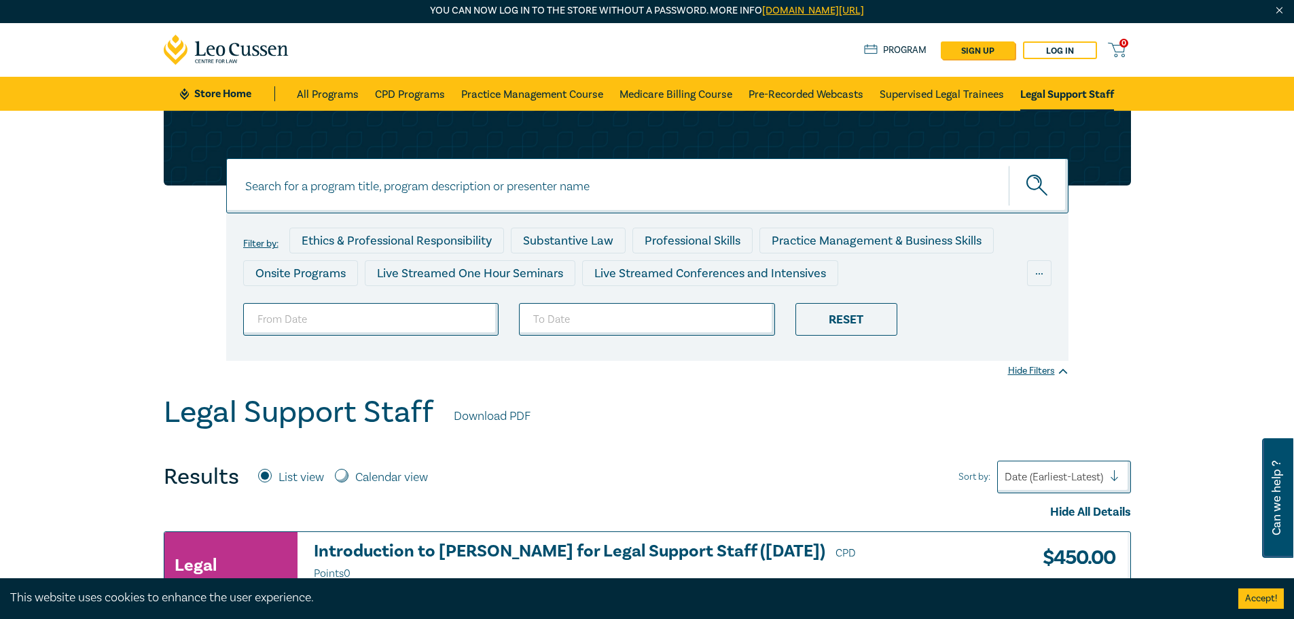
scroll to position [0, 0]
